Goal: Information Seeking & Learning: Learn about a topic

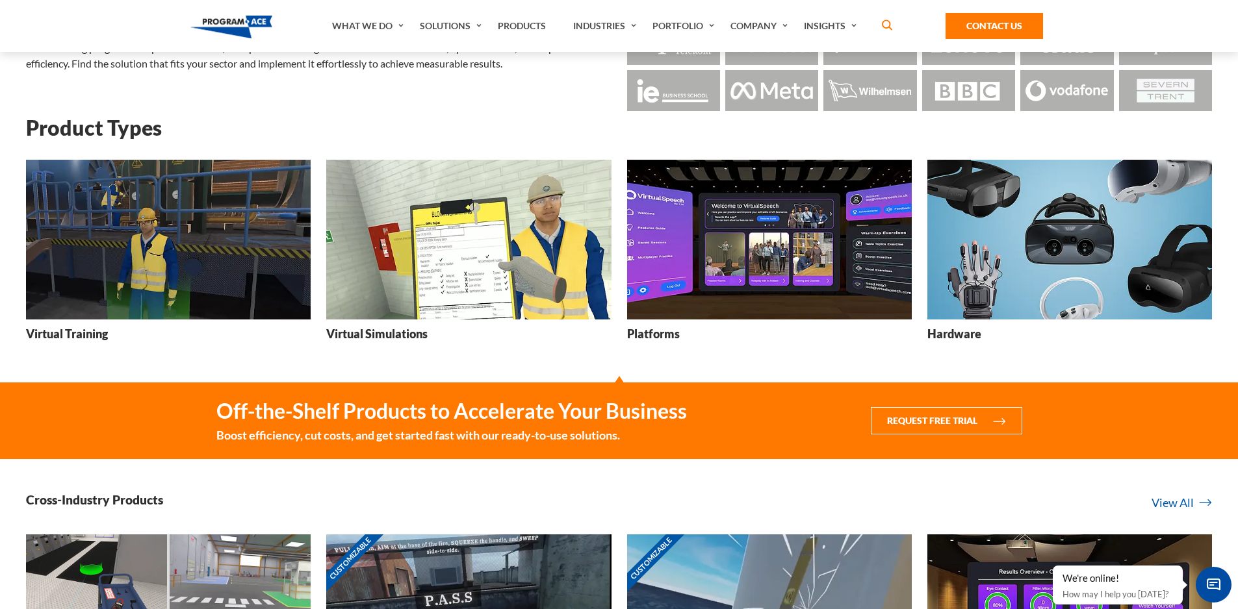
scroll to position [130, 0]
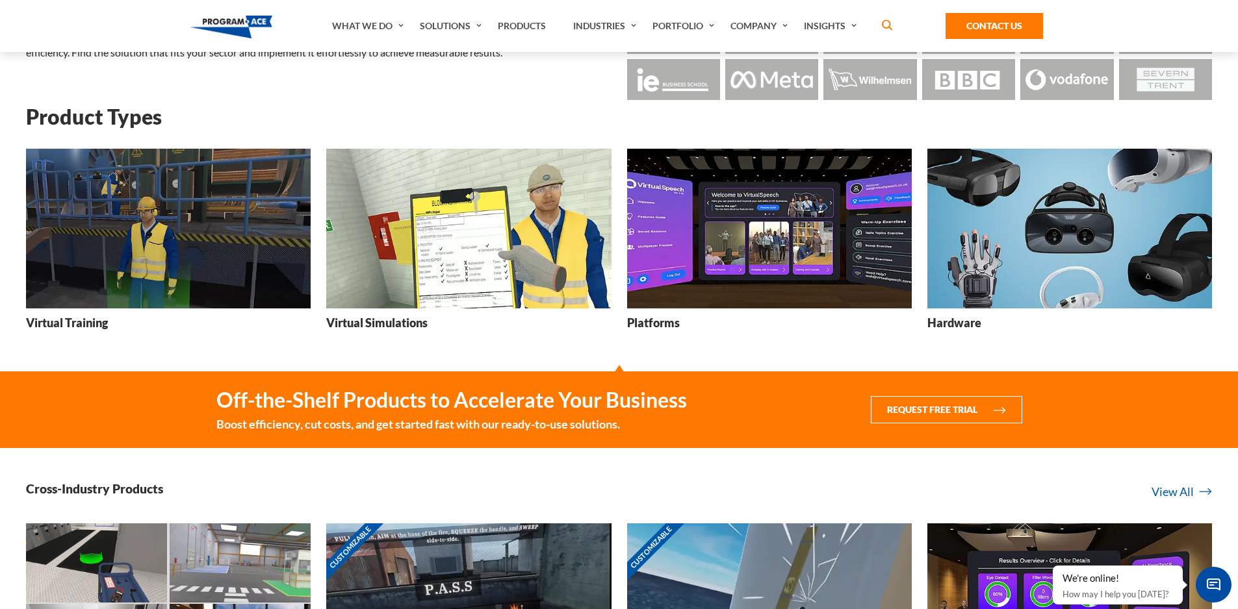
click at [855, 245] on img at bounding box center [769, 229] width 285 height 160
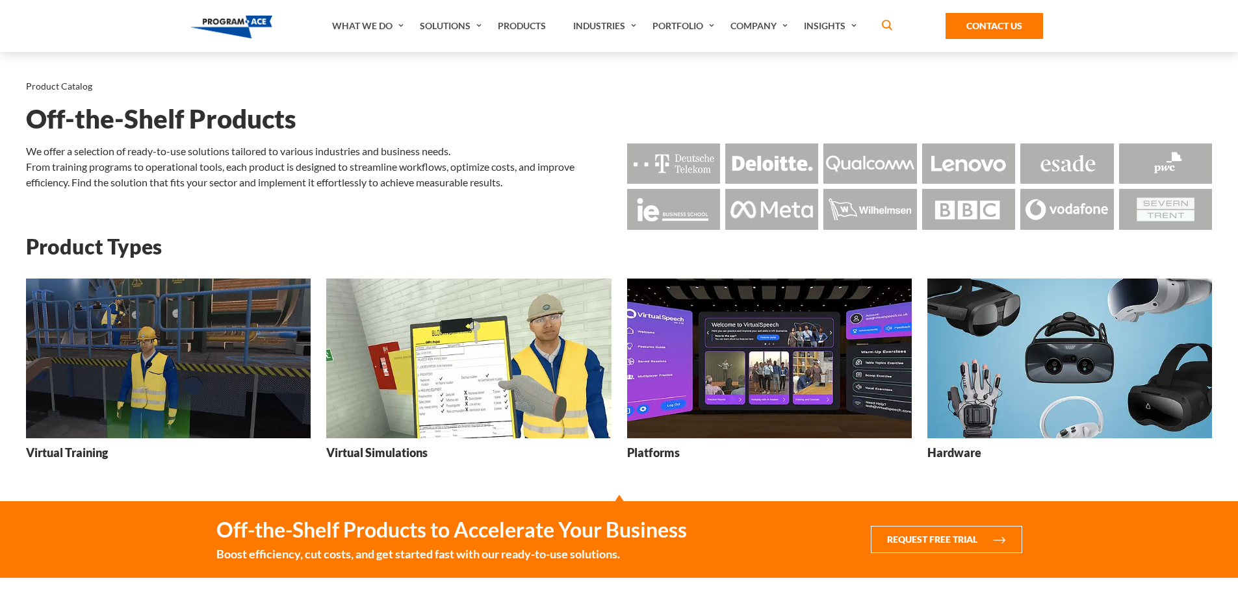
scroll to position [130, 0]
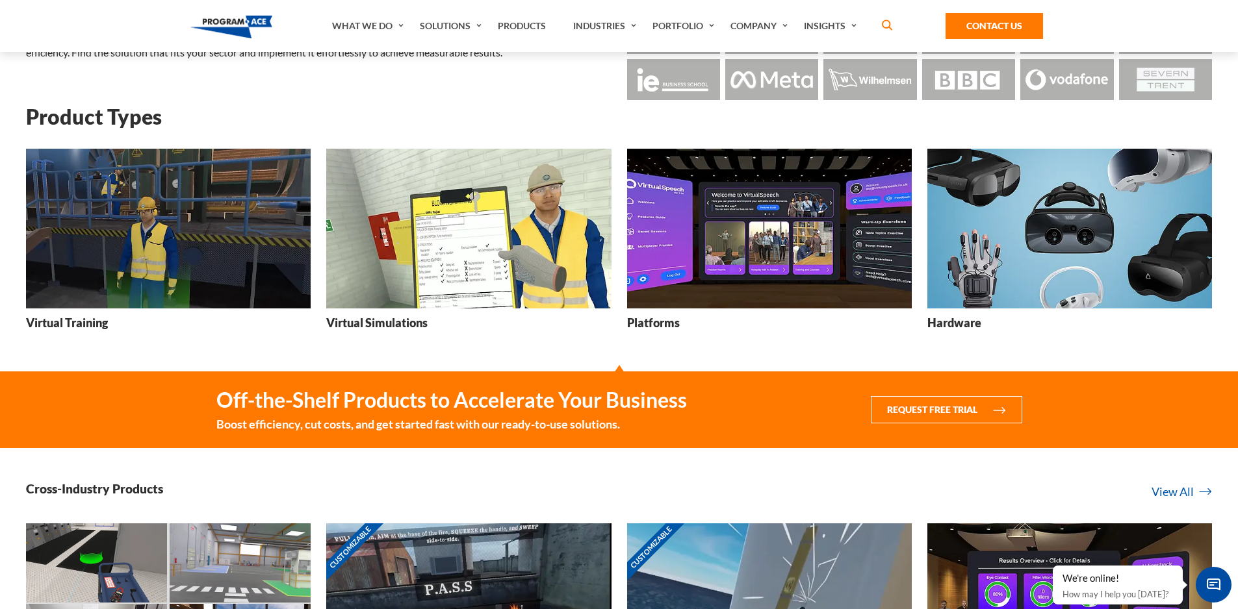
click at [1109, 233] on img at bounding box center [1069, 229] width 285 height 160
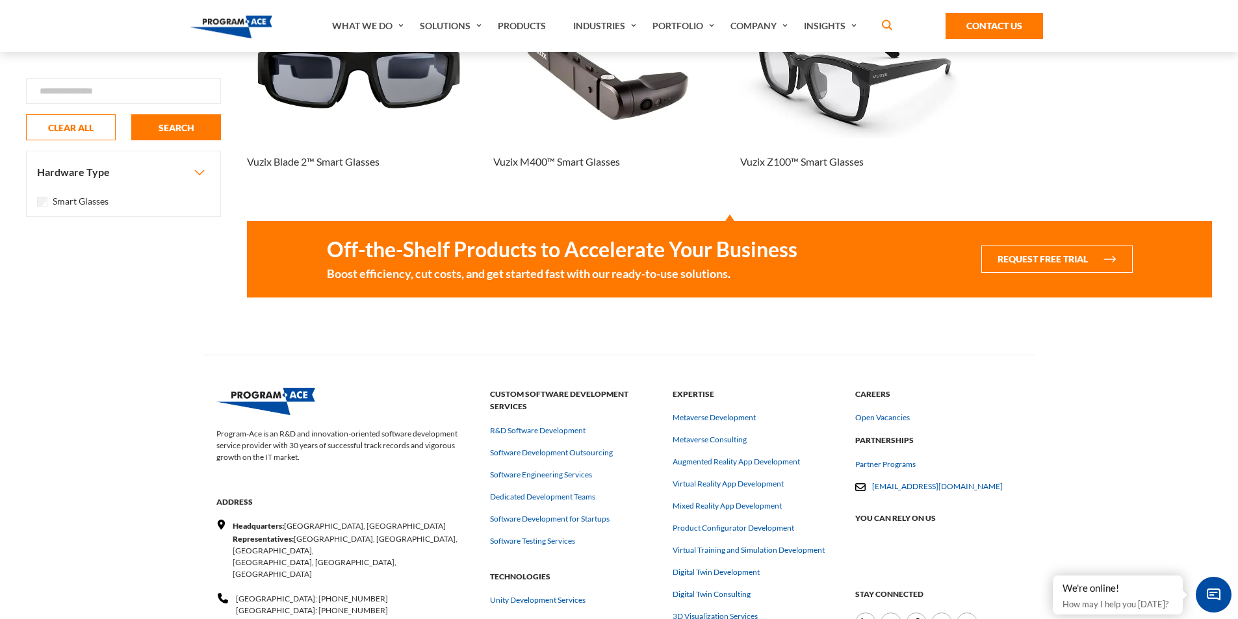
scroll to position [130, 0]
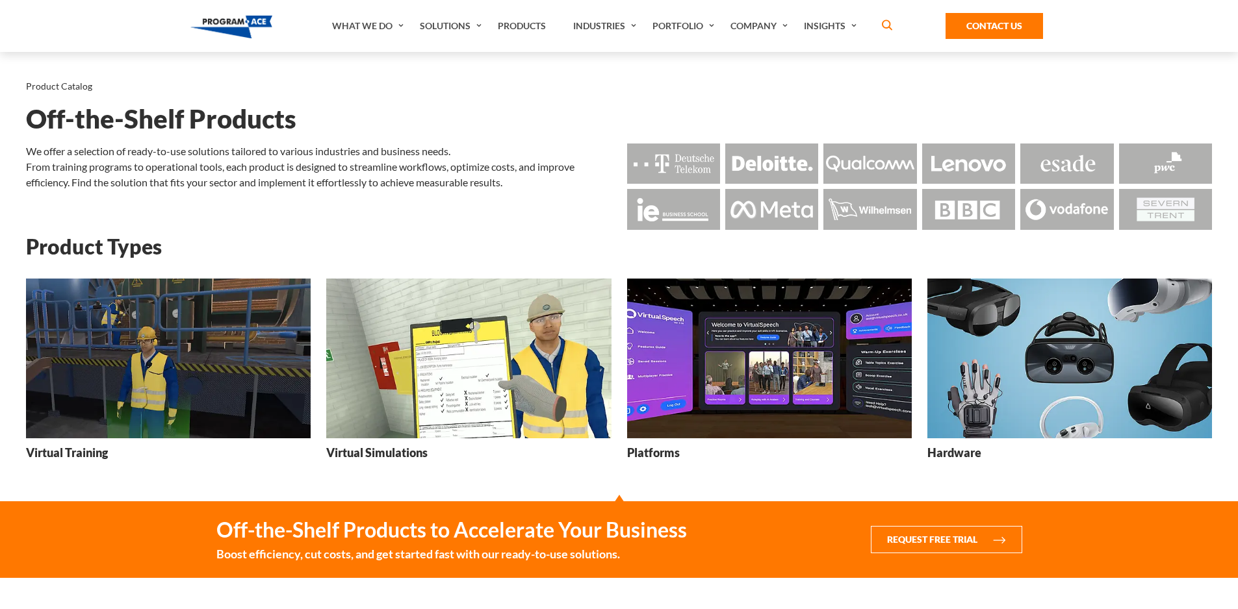
scroll to position [130, 0]
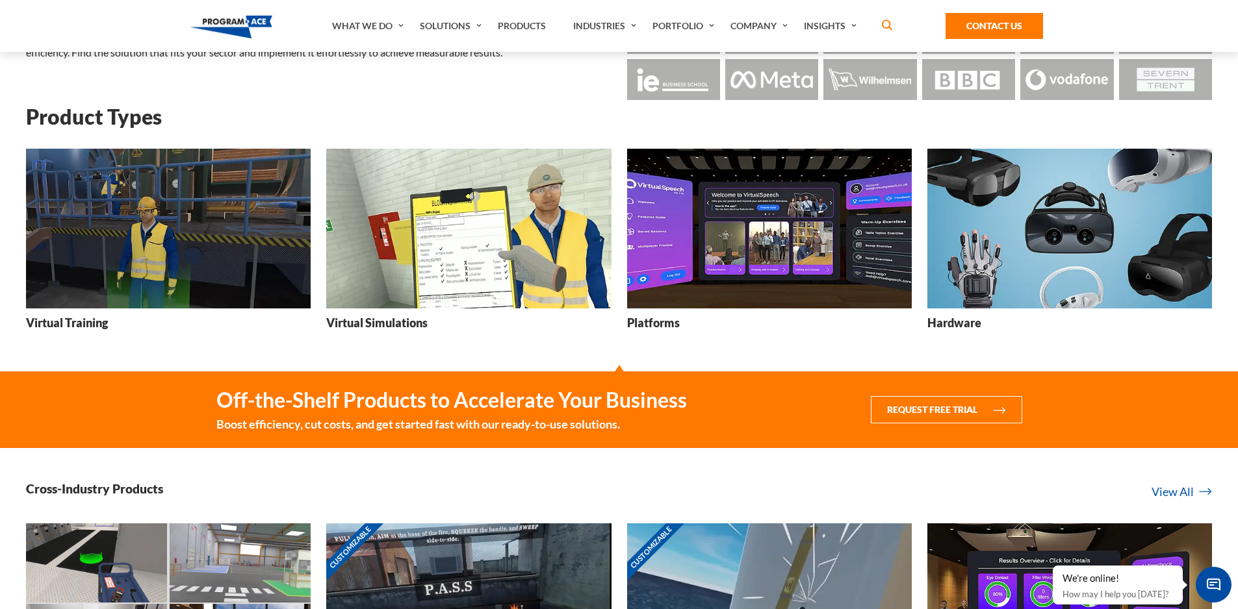
click at [1110, 209] on img at bounding box center [1069, 229] width 285 height 160
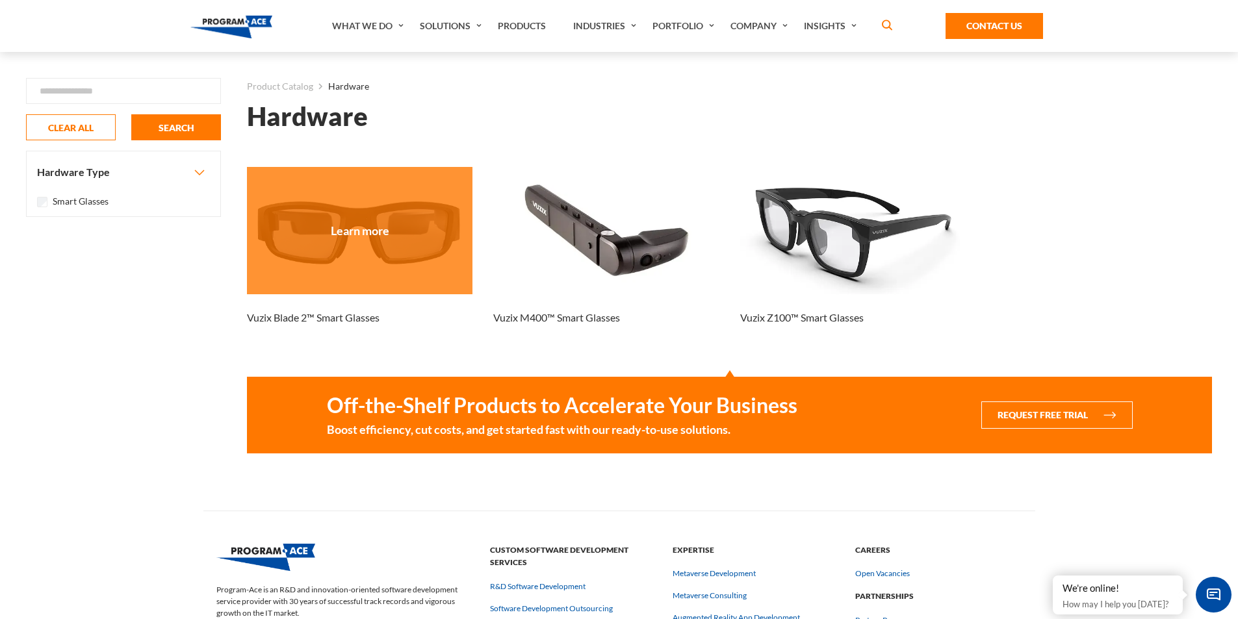
click at [384, 250] on div at bounding box center [359, 230] width 225 height 127
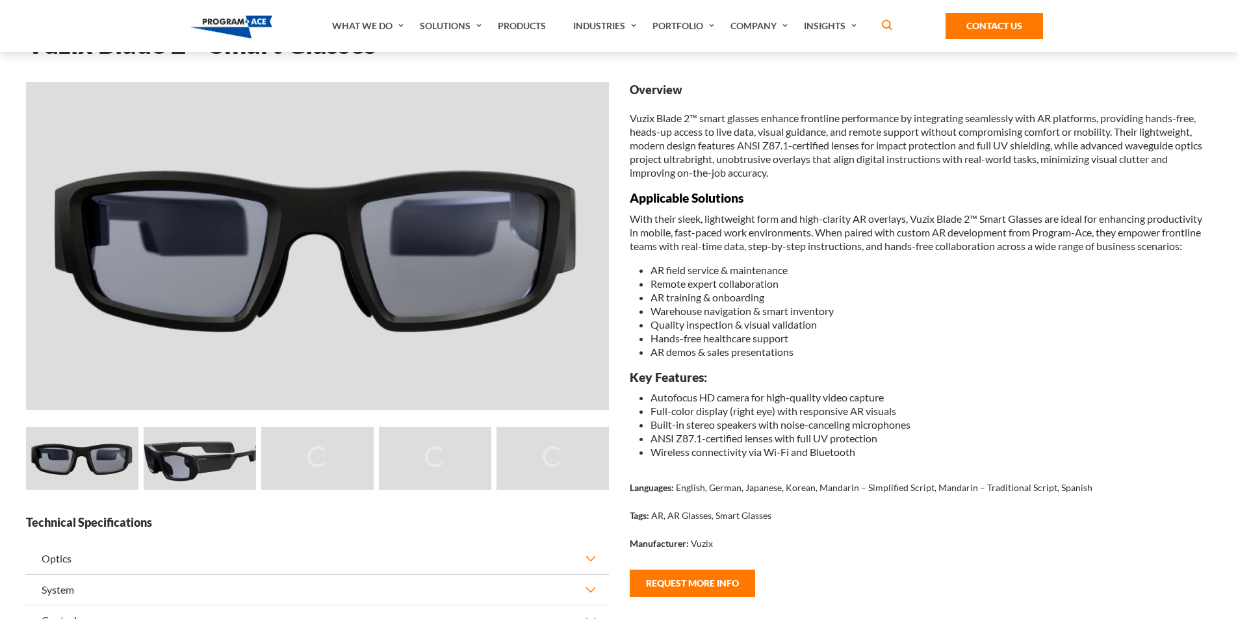
scroll to position [65, 0]
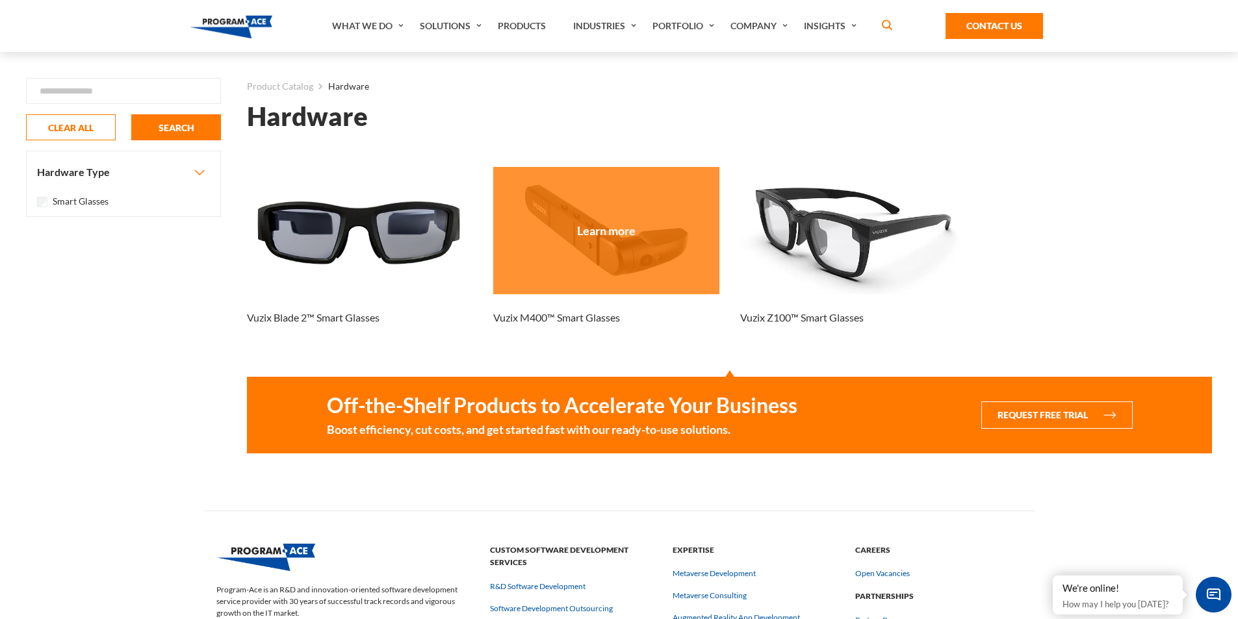
click at [670, 235] on div at bounding box center [605, 230] width 225 height 127
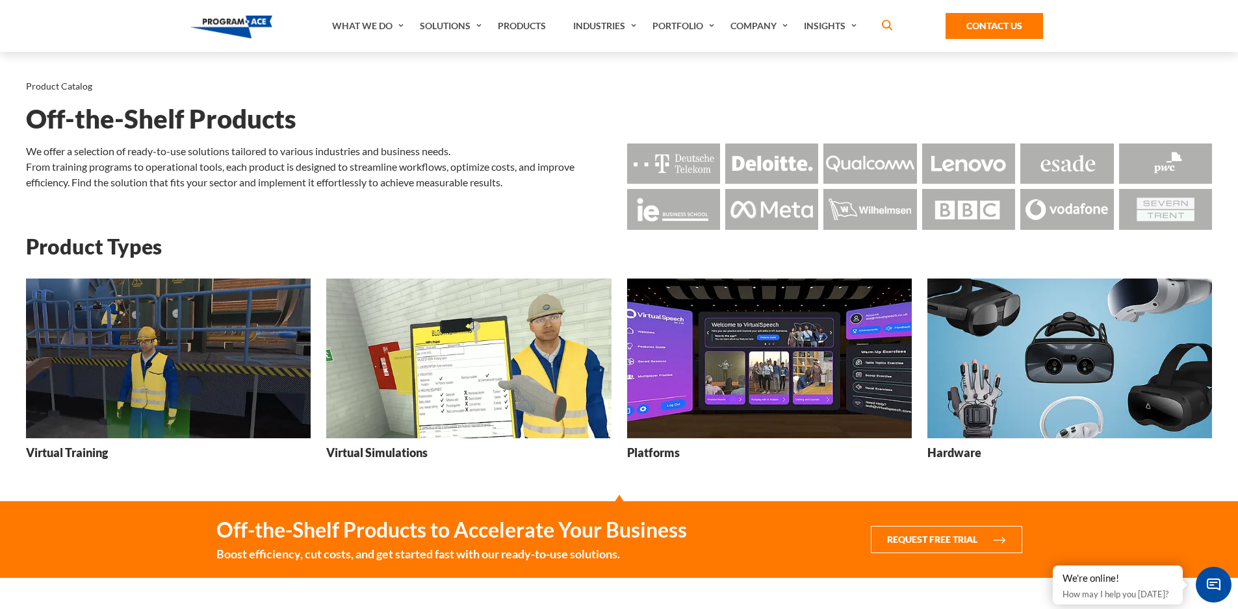
scroll to position [130, 0]
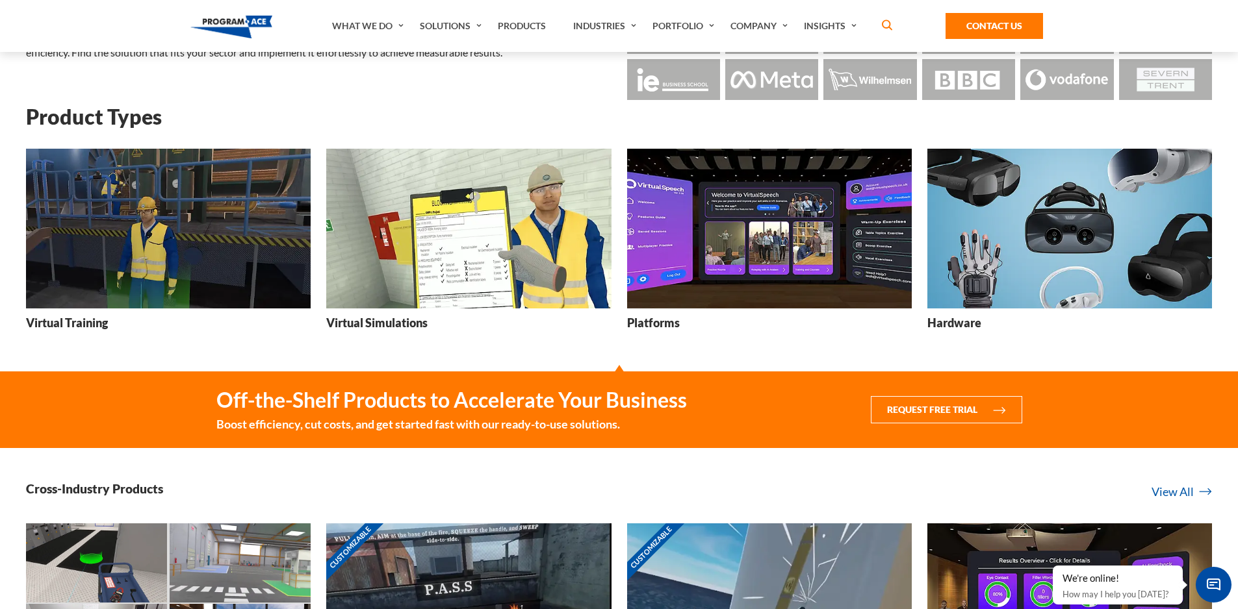
click at [383, 249] on img at bounding box center [468, 229] width 285 height 160
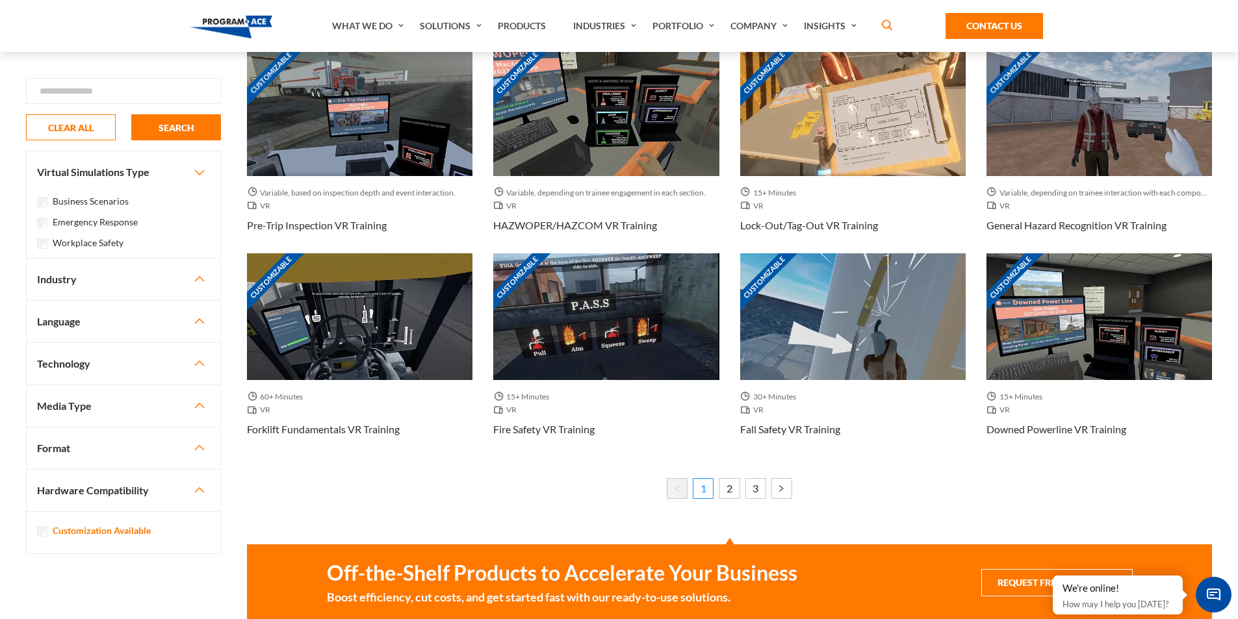
scroll to position [780, 0]
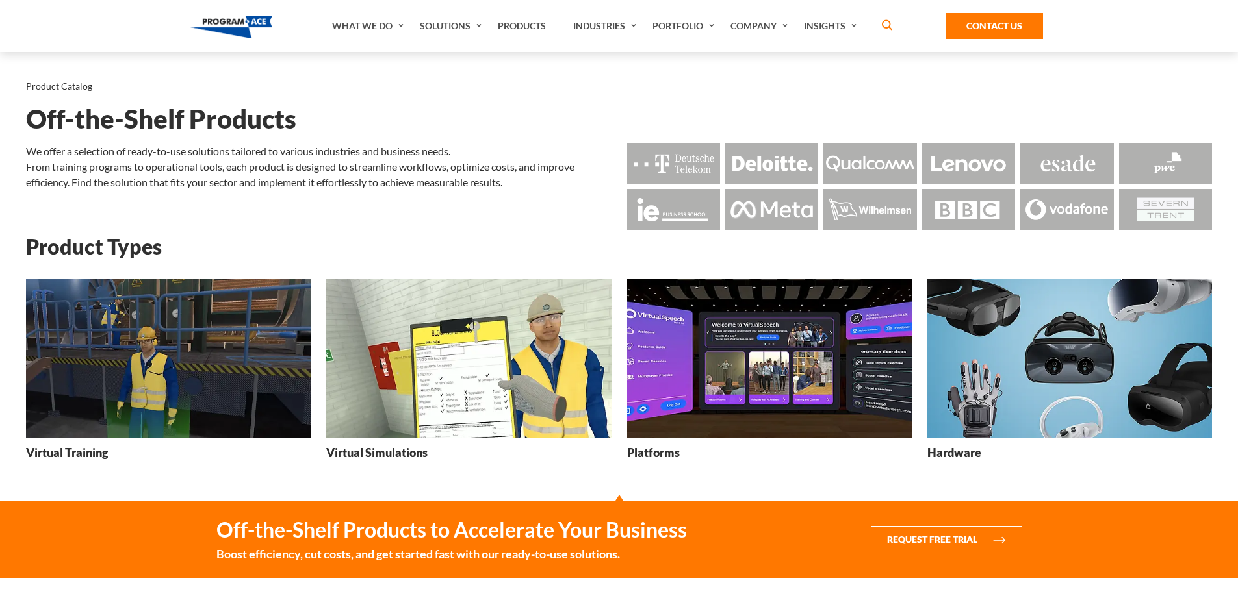
scroll to position [130, 0]
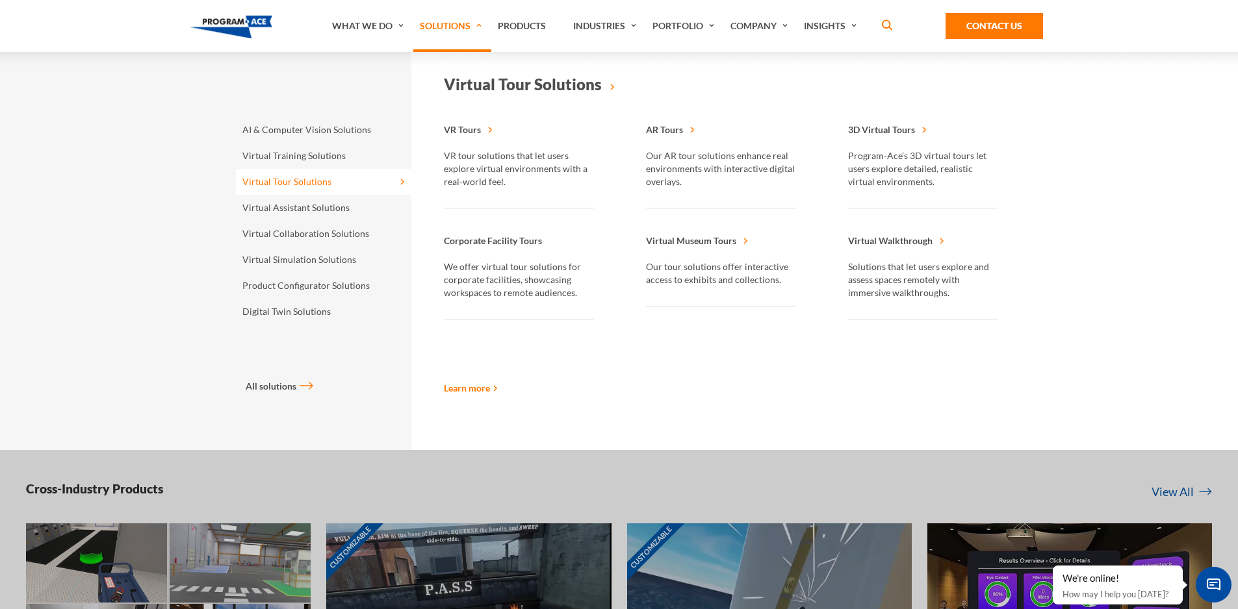
click at [353, 188] on link "Virtual Tour Solutions" at bounding box center [323, 182] width 175 height 26
click at [454, 139] on strong "VR Tours" at bounding box center [519, 133] width 150 height 32
